Goal: Task Accomplishment & Management: Use online tool/utility

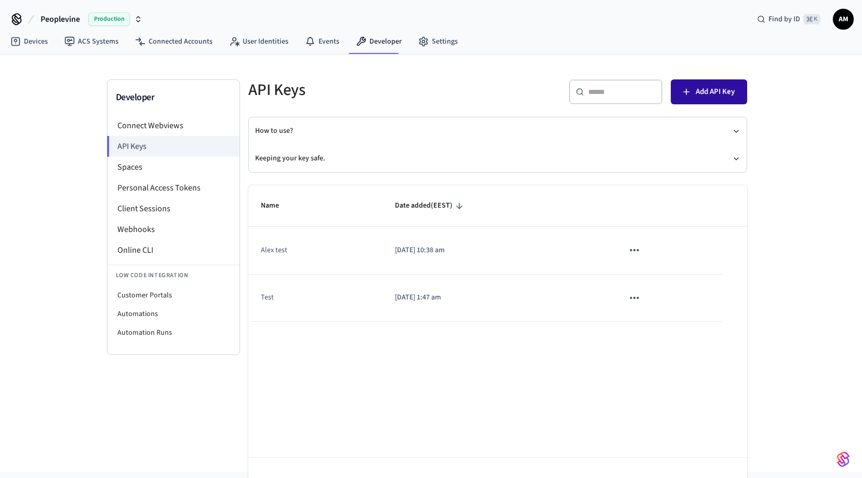
click at [701, 97] on span "Add API Key" at bounding box center [714, 92] width 39 height 14
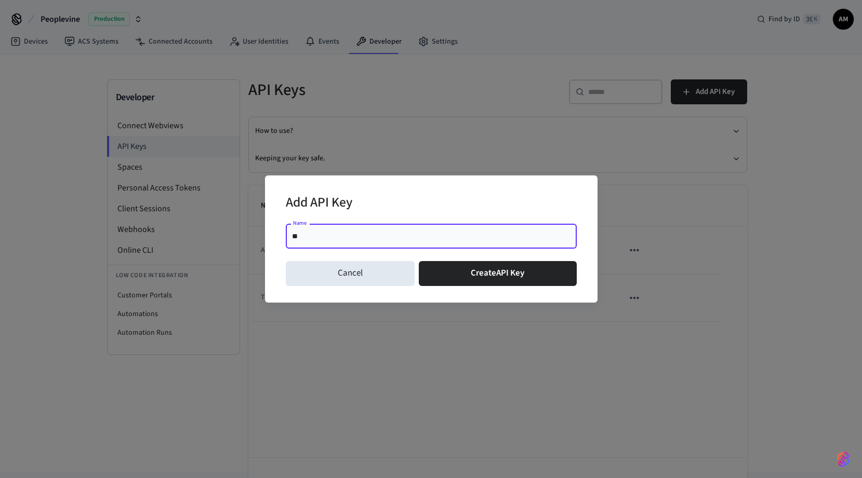
type input "*"
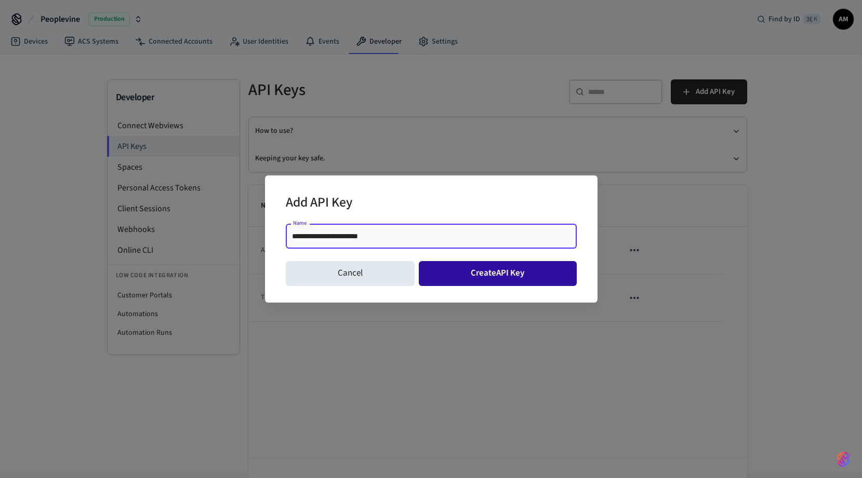
type input "**********"
click at [496, 275] on button "Create API Key" at bounding box center [498, 273] width 158 height 25
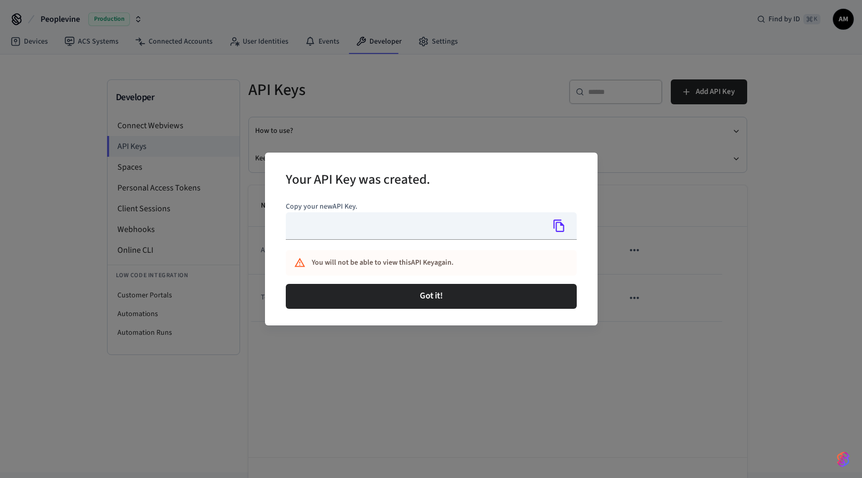
type input "**********"
click at [560, 229] on icon "Copy" at bounding box center [559, 226] width 14 height 14
click at [556, 227] on icon "Copy" at bounding box center [559, 226] width 11 height 12
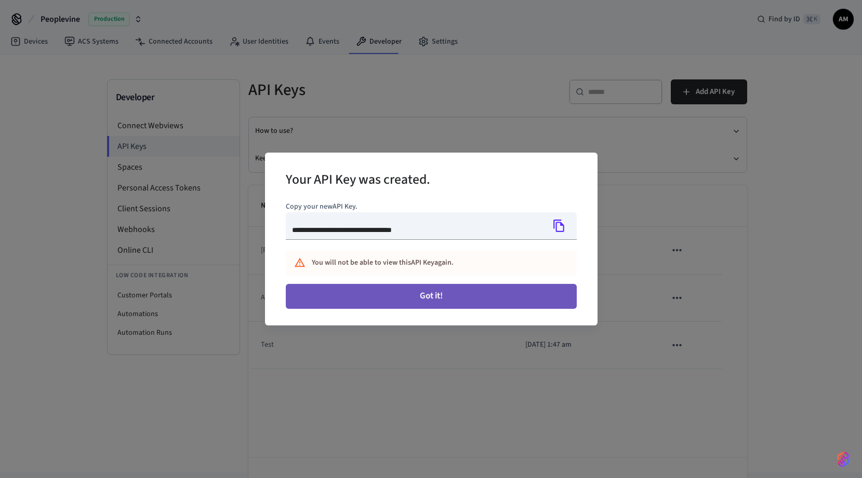
click at [409, 301] on button "Got it!" at bounding box center [431, 296] width 291 height 25
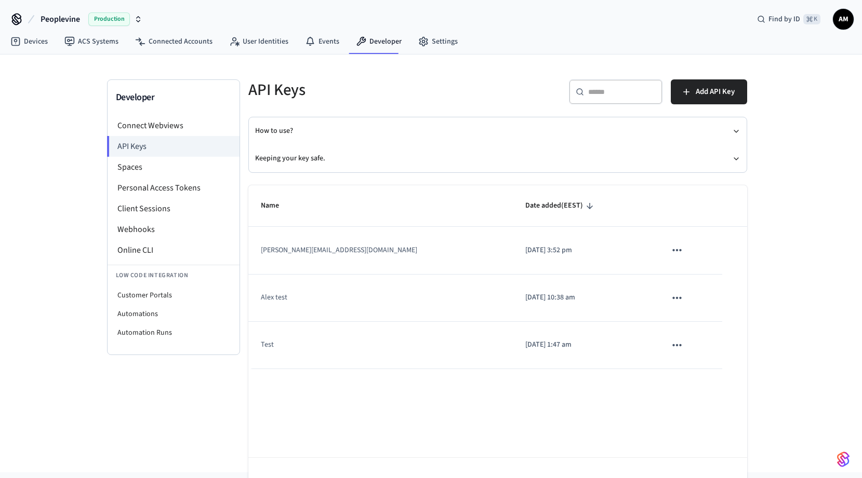
click at [837, 16] on span "AM" at bounding box center [843, 19] width 19 height 19
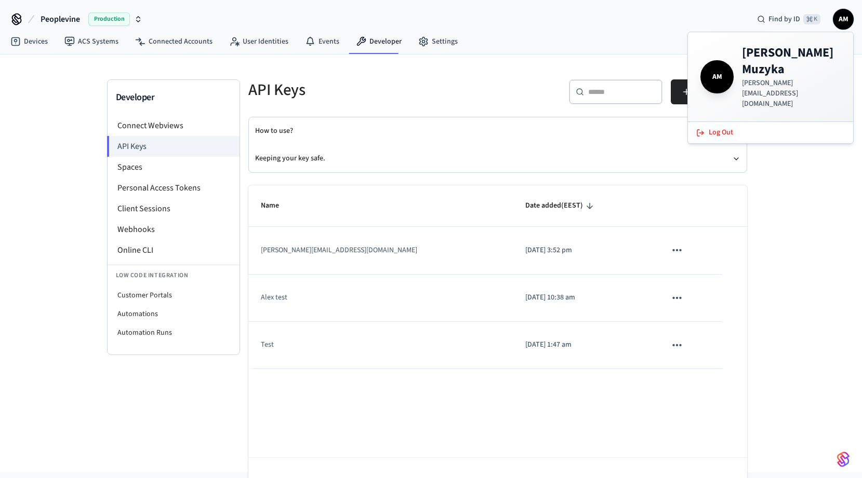
click at [752, 64] on h4 "[PERSON_NAME]" at bounding box center [791, 61] width 99 height 33
click at [722, 66] on span "AM" at bounding box center [716, 76] width 29 height 29
click at [527, 67] on div "​ ​ Add API Key" at bounding box center [619, 90] width 256 height 46
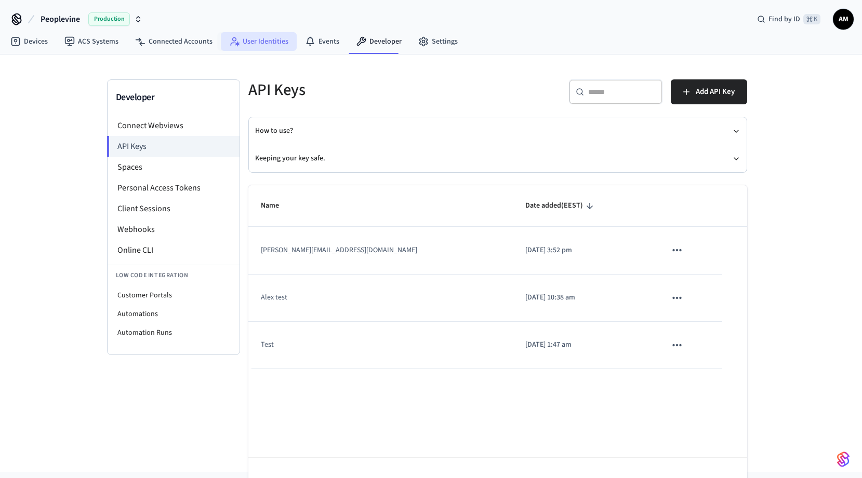
click at [267, 44] on link "User Identities" at bounding box center [259, 41] width 76 height 19
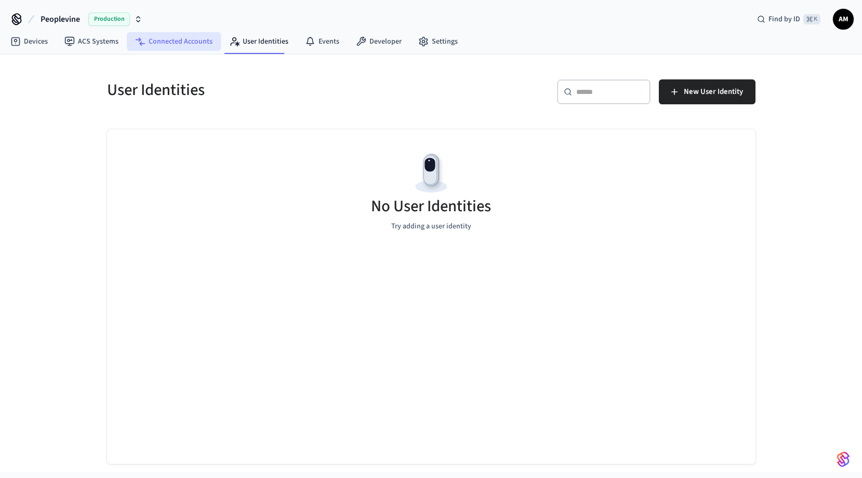
click at [178, 44] on link "Connected Accounts" at bounding box center [174, 41] width 94 height 19
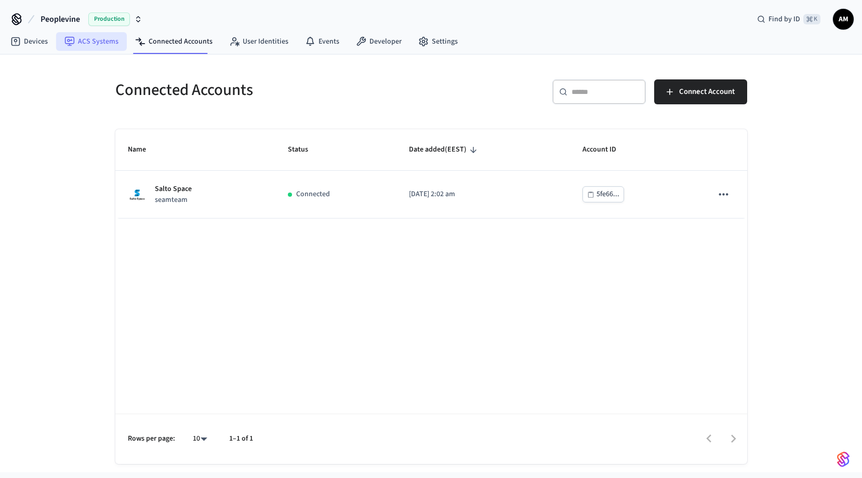
click at [95, 43] on link "ACS Systems" at bounding box center [91, 41] width 71 height 19
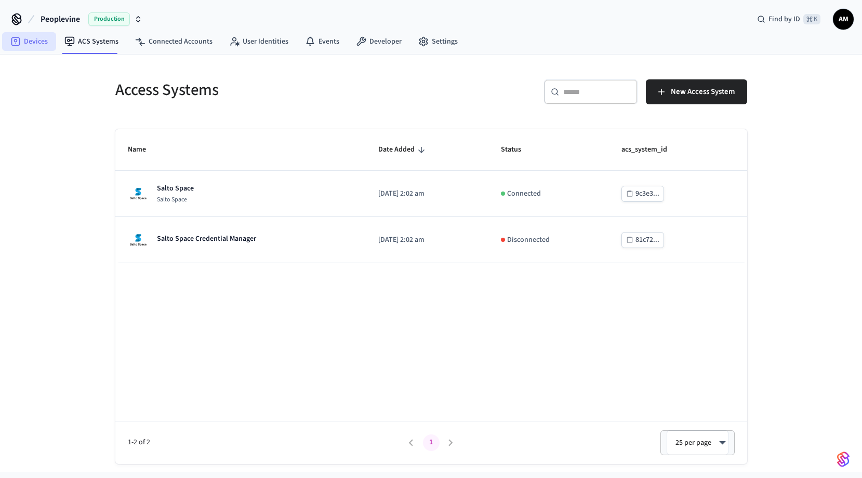
click at [41, 45] on link "Devices" at bounding box center [29, 41] width 54 height 19
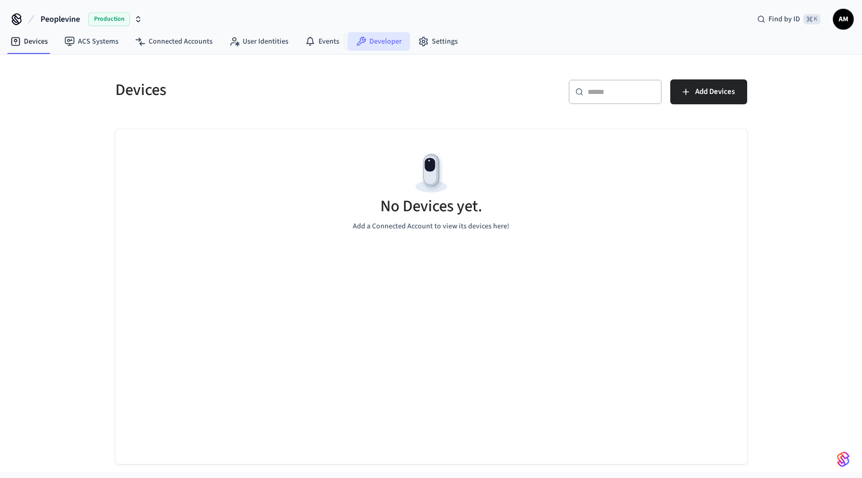
click at [372, 42] on link "Developer" at bounding box center [378, 41] width 62 height 19
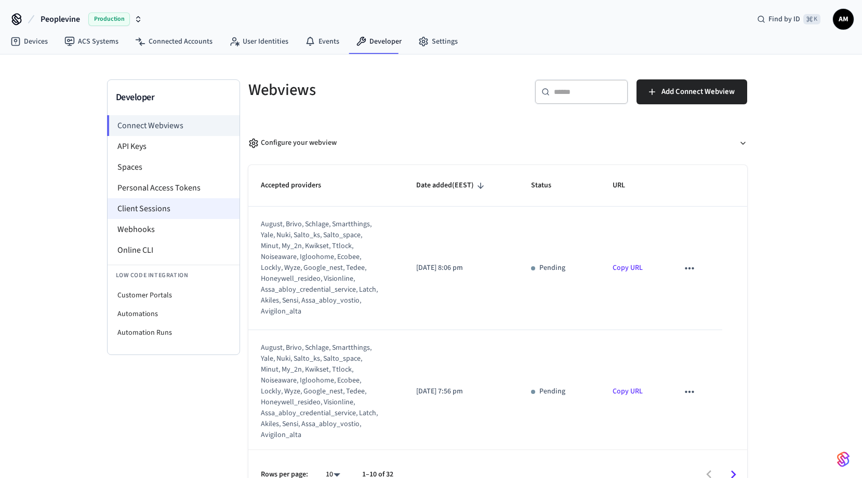
click at [195, 205] on li "Client Sessions" at bounding box center [173, 208] width 132 height 21
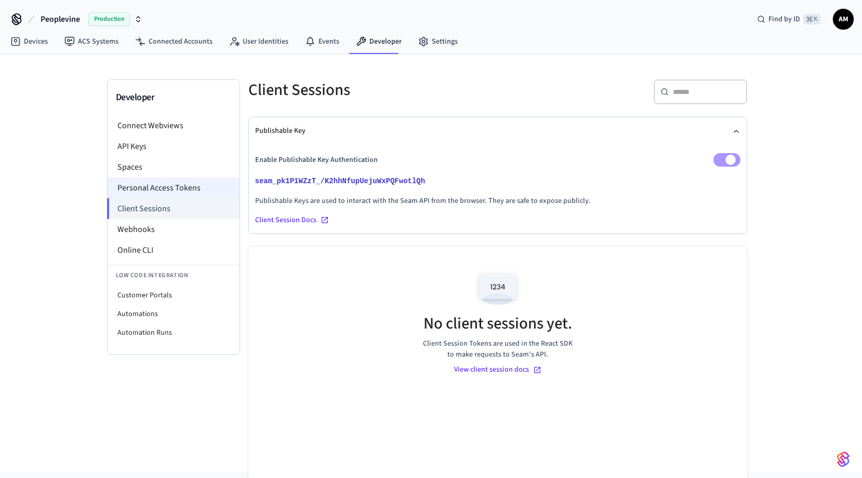
click at [196, 191] on li "Personal Access Tokens" at bounding box center [173, 188] width 132 height 21
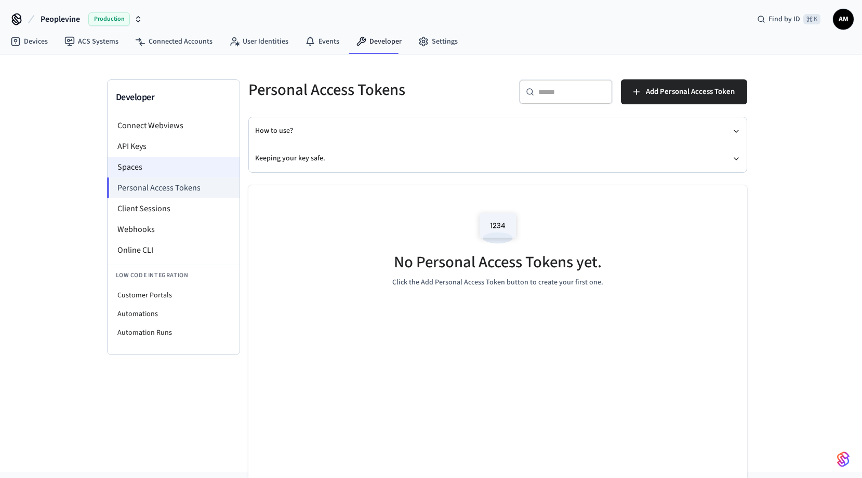
click at [163, 166] on li "Spaces" at bounding box center [173, 167] width 132 height 21
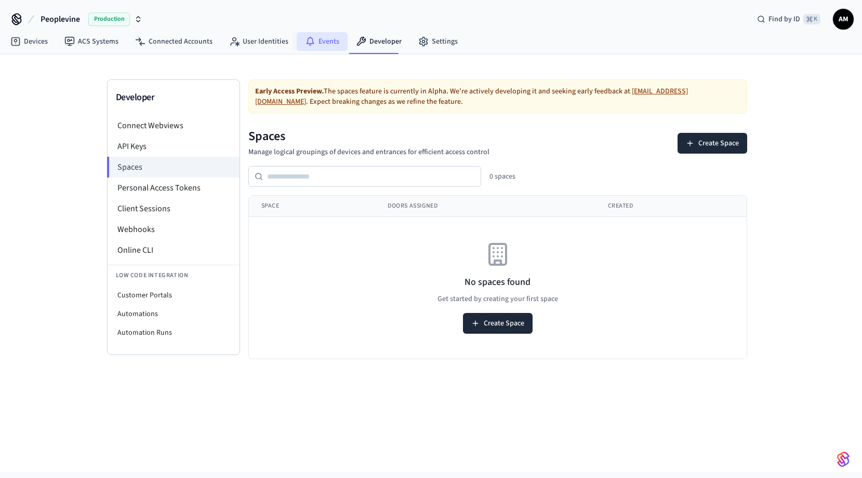
click at [319, 42] on link "Events" at bounding box center [322, 41] width 51 height 19
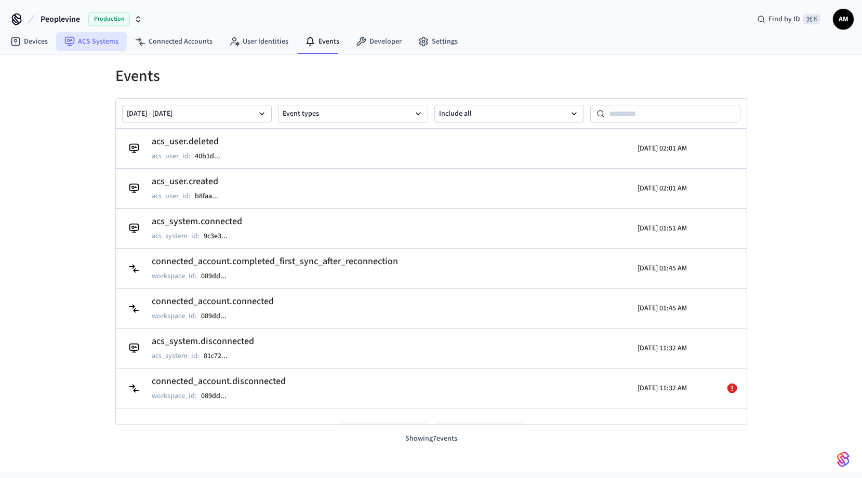
click at [76, 45] on link "ACS Systems" at bounding box center [91, 41] width 71 height 19
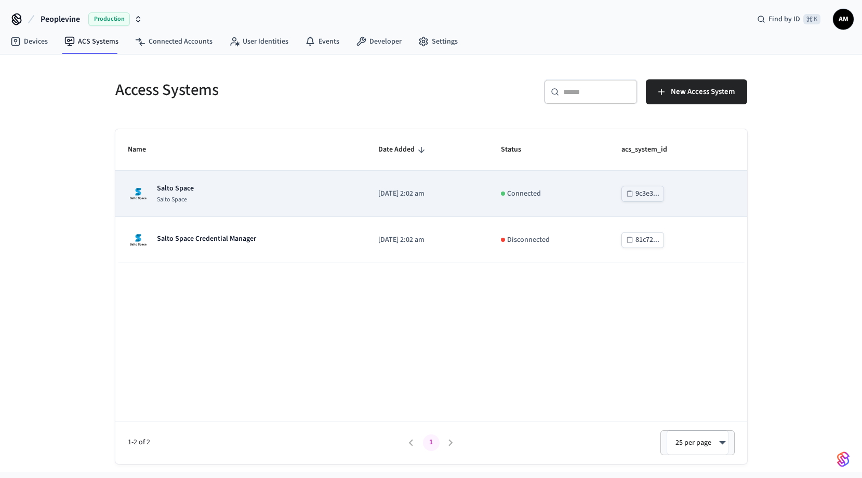
click at [232, 196] on div "Salto Space Salto Space" at bounding box center [241, 193] width 226 height 21
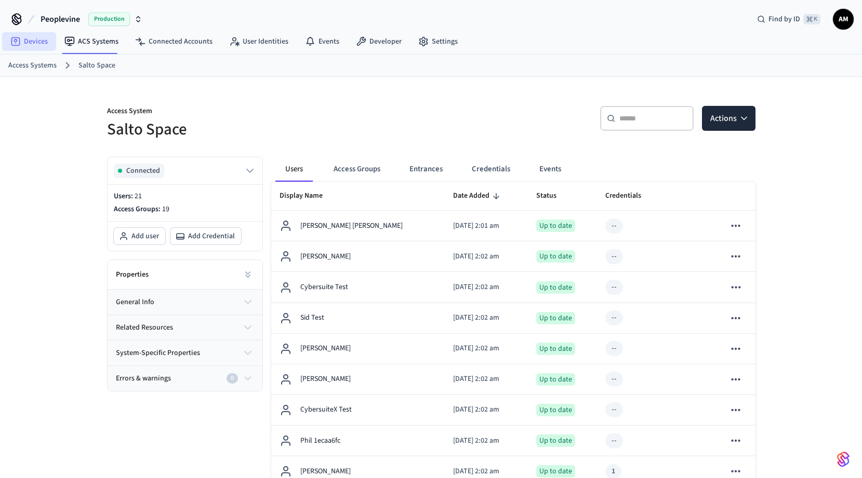
click at [49, 44] on link "Devices" at bounding box center [29, 41] width 54 height 19
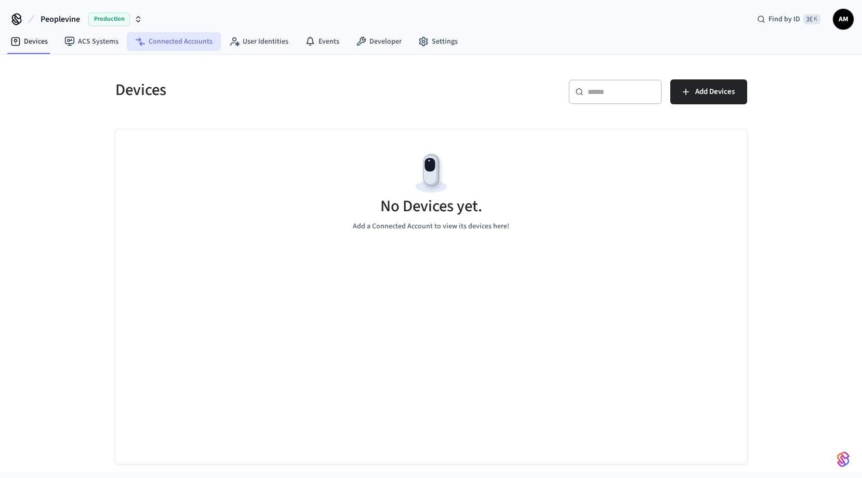
click at [172, 38] on link "Connected Accounts" at bounding box center [174, 41] width 94 height 19
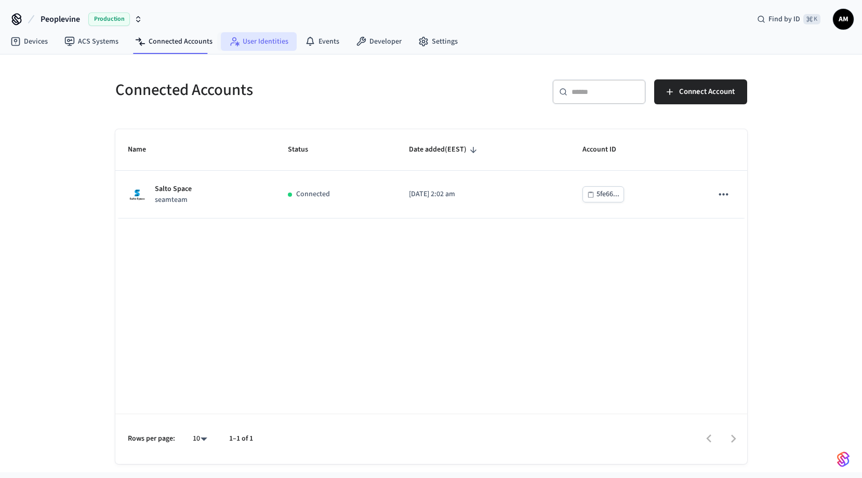
click at [241, 44] on link "User Identities" at bounding box center [259, 41] width 76 height 19
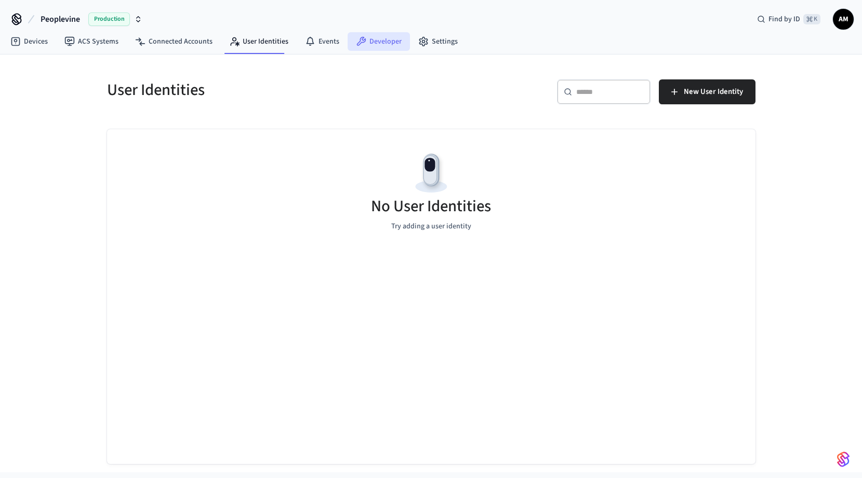
click at [370, 42] on link "Developer" at bounding box center [378, 41] width 62 height 19
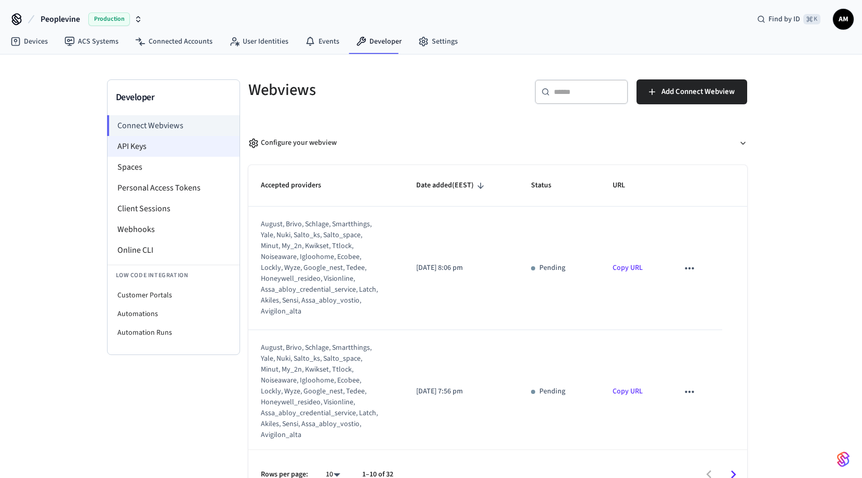
click at [191, 144] on li "API Keys" at bounding box center [173, 146] width 132 height 21
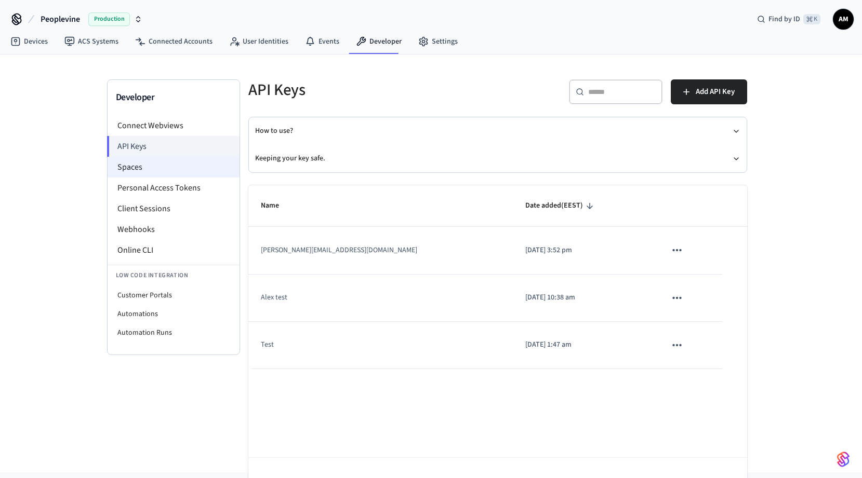
click at [178, 168] on li "Spaces" at bounding box center [173, 167] width 132 height 21
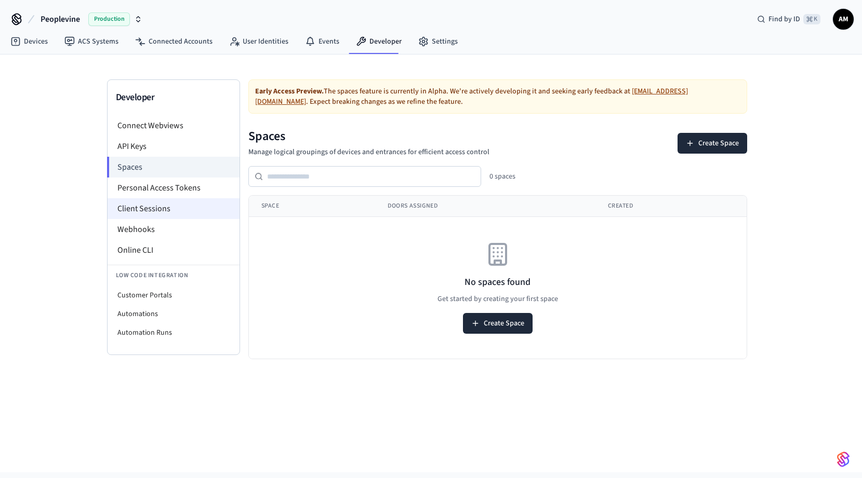
click at [171, 207] on li "Client Sessions" at bounding box center [173, 208] width 132 height 21
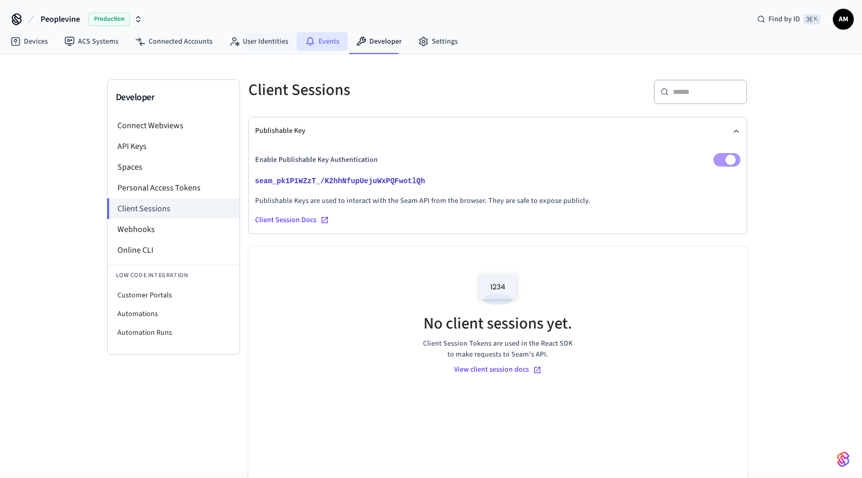
click at [316, 45] on link "Events" at bounding box center [322, 41] width 51 height 19
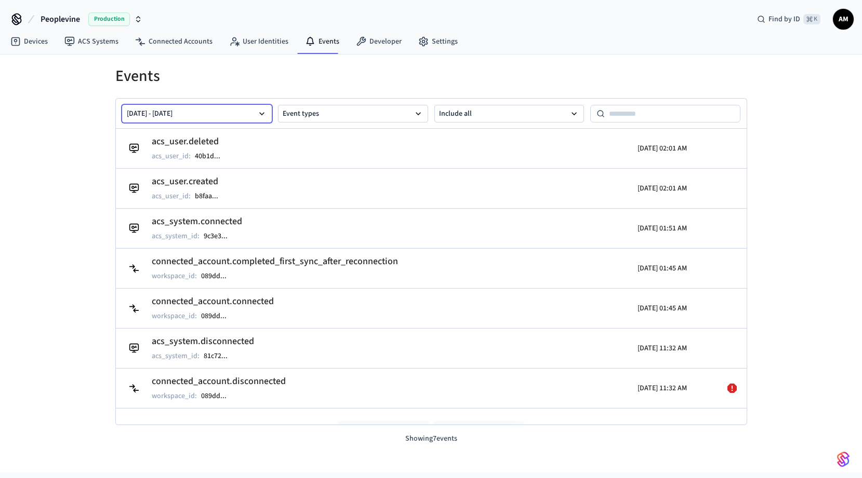
click at [259, 112] on icon "button" at bounding box center [262, 114] width 10 height 10
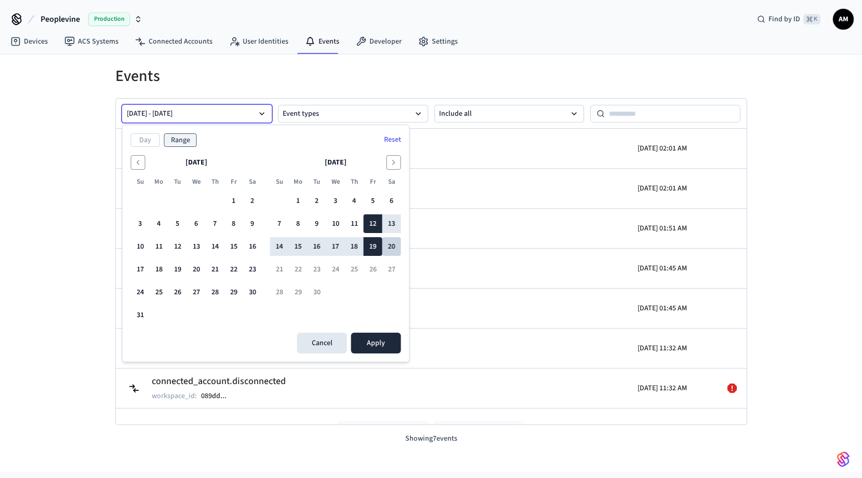
click at [393, 245] on button "20" at bounding box center [391, 246] width 19 height 19
click at [383, 335] on button "Apply" at bounding box center [376, 343] width 50 height 21
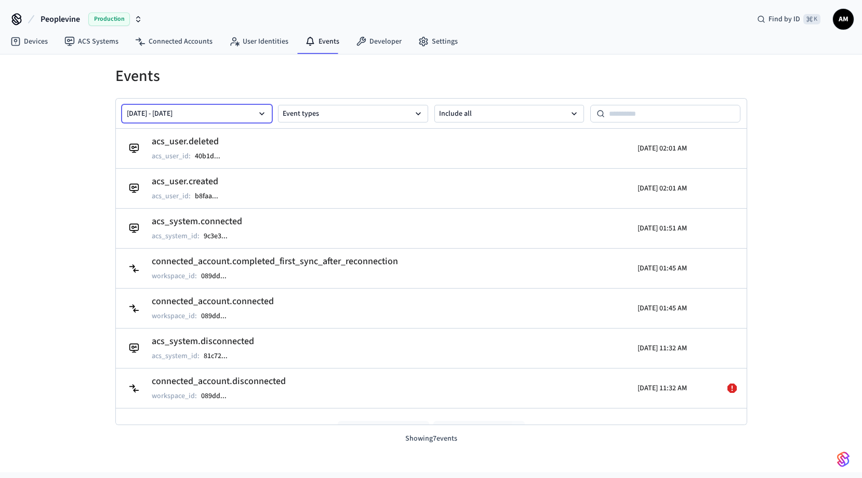
click at [262, 115] on icon "button" at bounding box center [262, 114] width 10 height 10
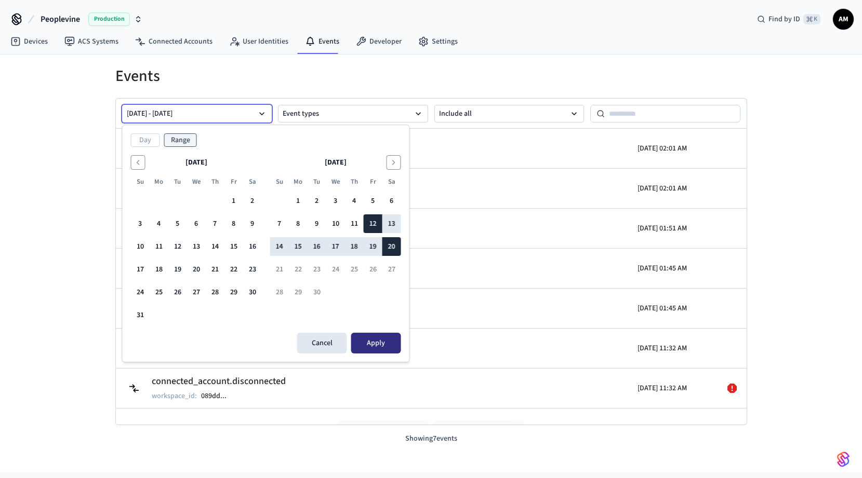
click at [390, 342] on button "Apply" at bounding box center [376, 343] width 50 height 21
click at [377, 344] on button "Apply" at bounding box center [376, 343] width 50 height 21
click at [381, 344] on button "Apply" at bounding box center [376, 343] width 50 height 21
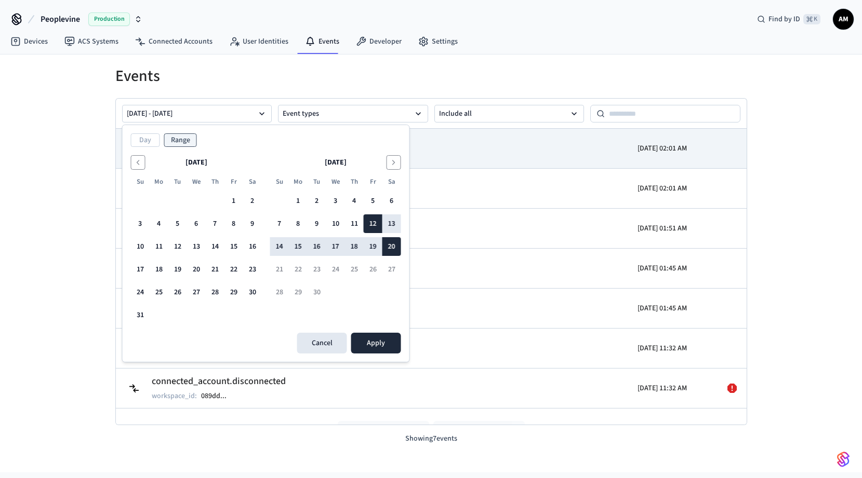
click at [438, 148] on td "acs_user.deleted acs_user_id : 40b1d ..." at bounding box center [328, 148] width 409 height 29
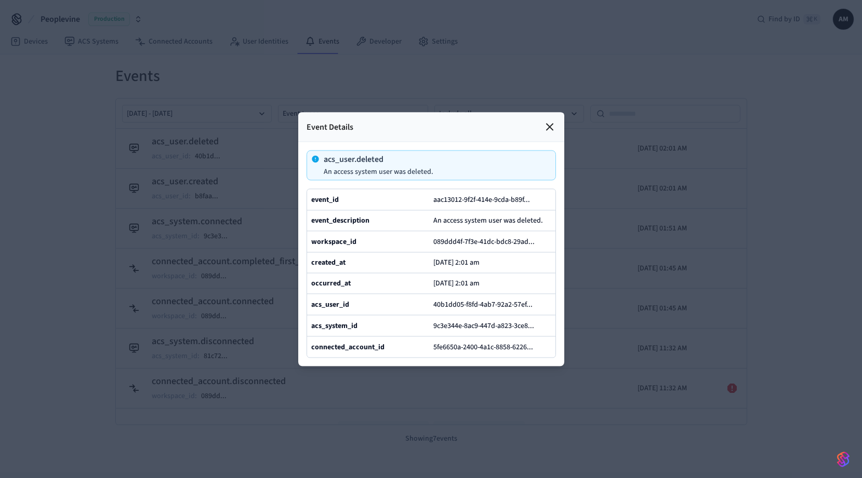
click at [548, 124] on icon at bounding box center [549, 126] width 12 height 12
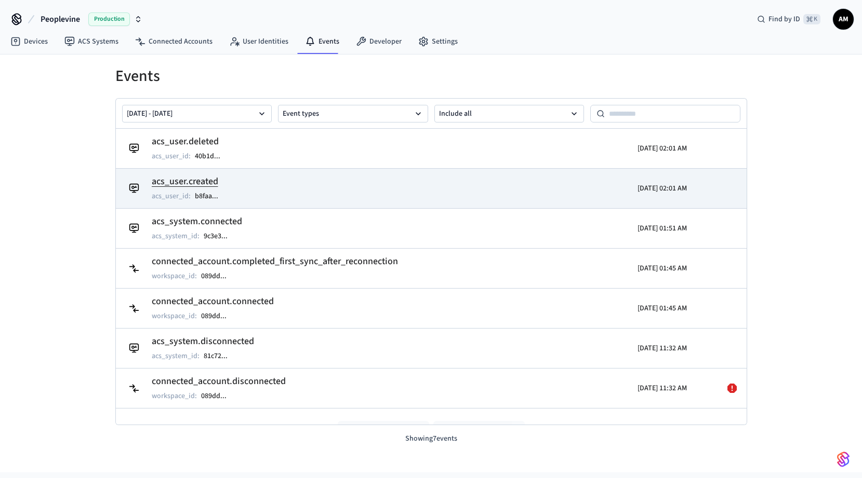
click at [270, 200] on td "acs_user.created acs_user_id : b8faa ..." at bounding box center [328, 188] width 409 height 29
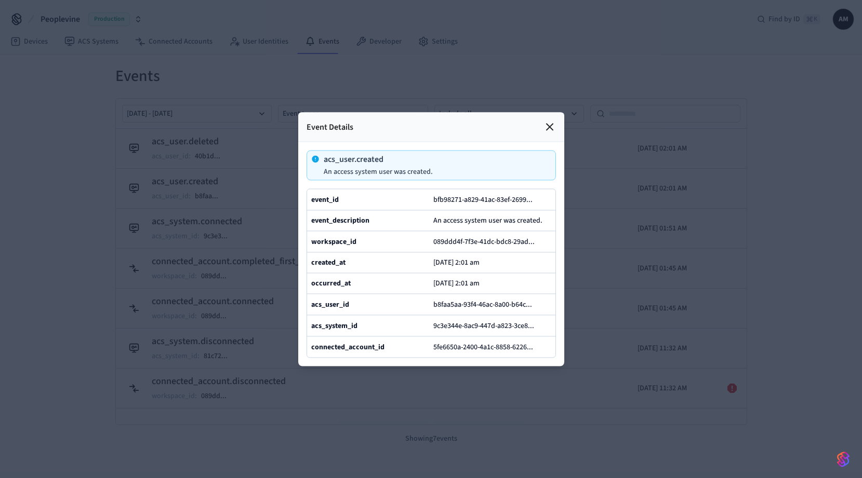
click at [546, 125] on icon at bounding box center [549, 127] width 6 height 6
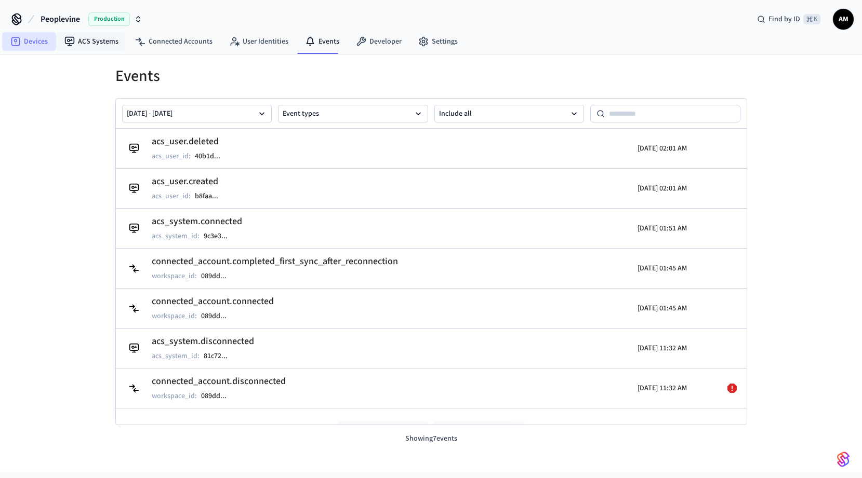
click at [32, 36] on link "Devices" at bounding box center [29, 41] width 54 height 19
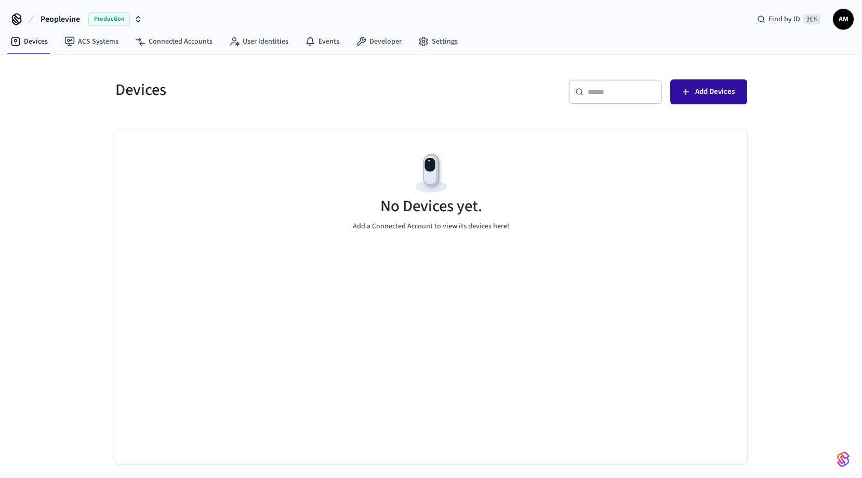
click at [724, 92] on span "Add Devices" at bounding box center [714, 92] width 39 height 14
click at [691, 82] on button "Add Devices" at bounding box center [708, 91] width 77 height 25
click at [88, 39] on link "ACS Systems" at bounding box center [91, 41] width 71 height 19
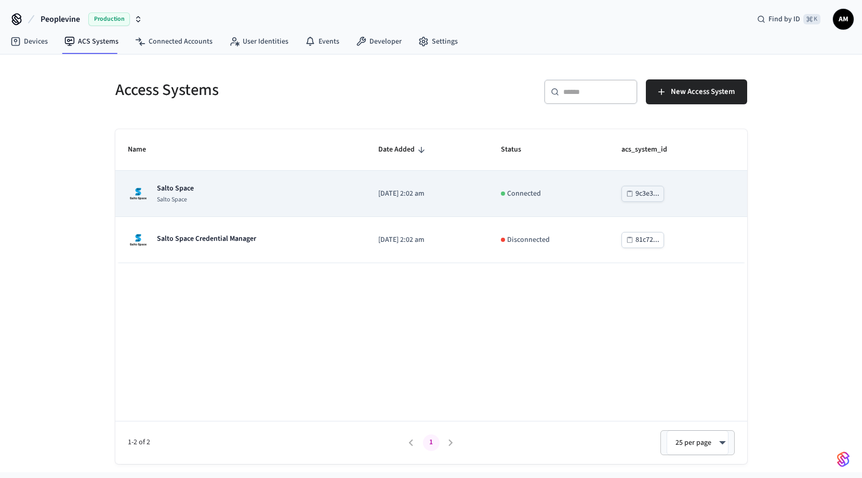
click at [174, 189] on p "Salto Space" at bounding box center [175, 188] width 37 height 10
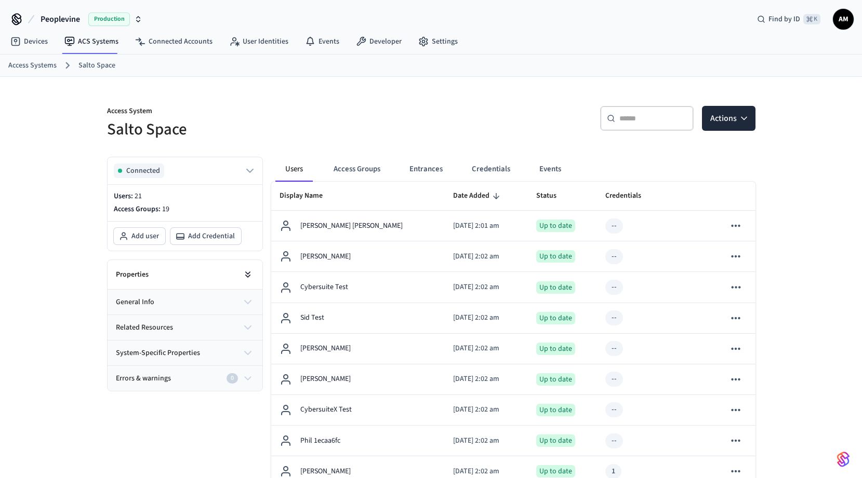
click at [251, 279] on icon at bounding box center [248, 275] width 10 height 10
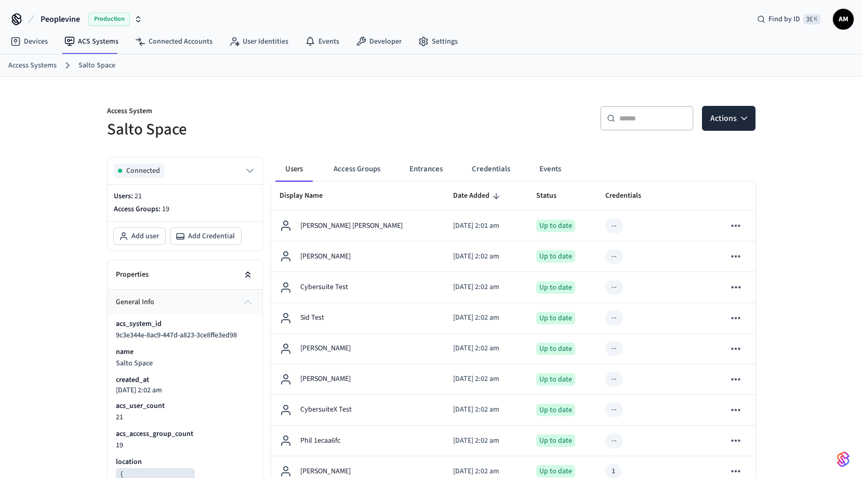
click at [249, 276] on icon at bounding box center [248, 275] width 10 height 10
